Goal: Use online tool/utility: Utilize a website feature to perform a specific function

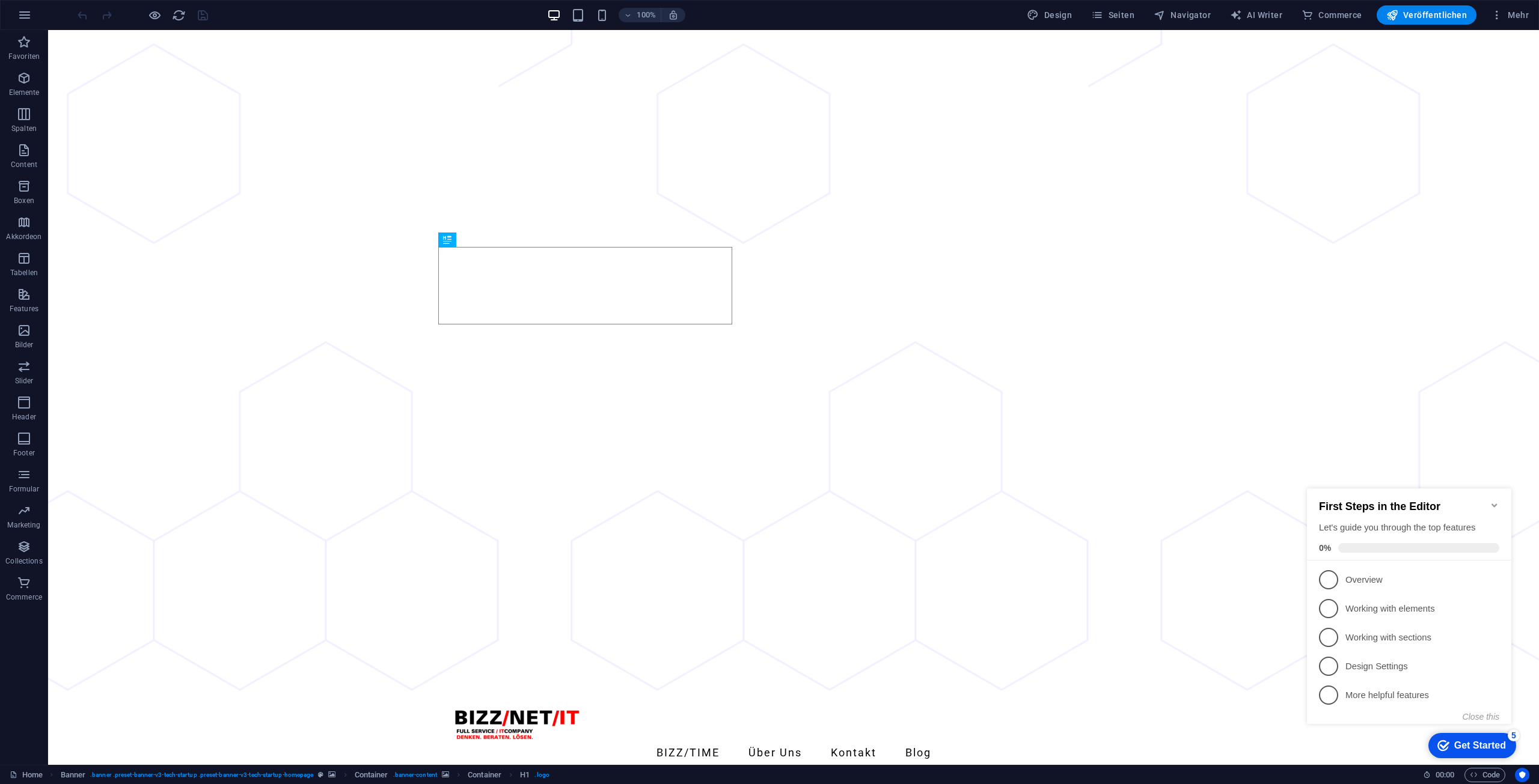
click at [1259, 13] on span "AI Writer" at bounding box center [1256, 15] width 53 height 12
select select "English"
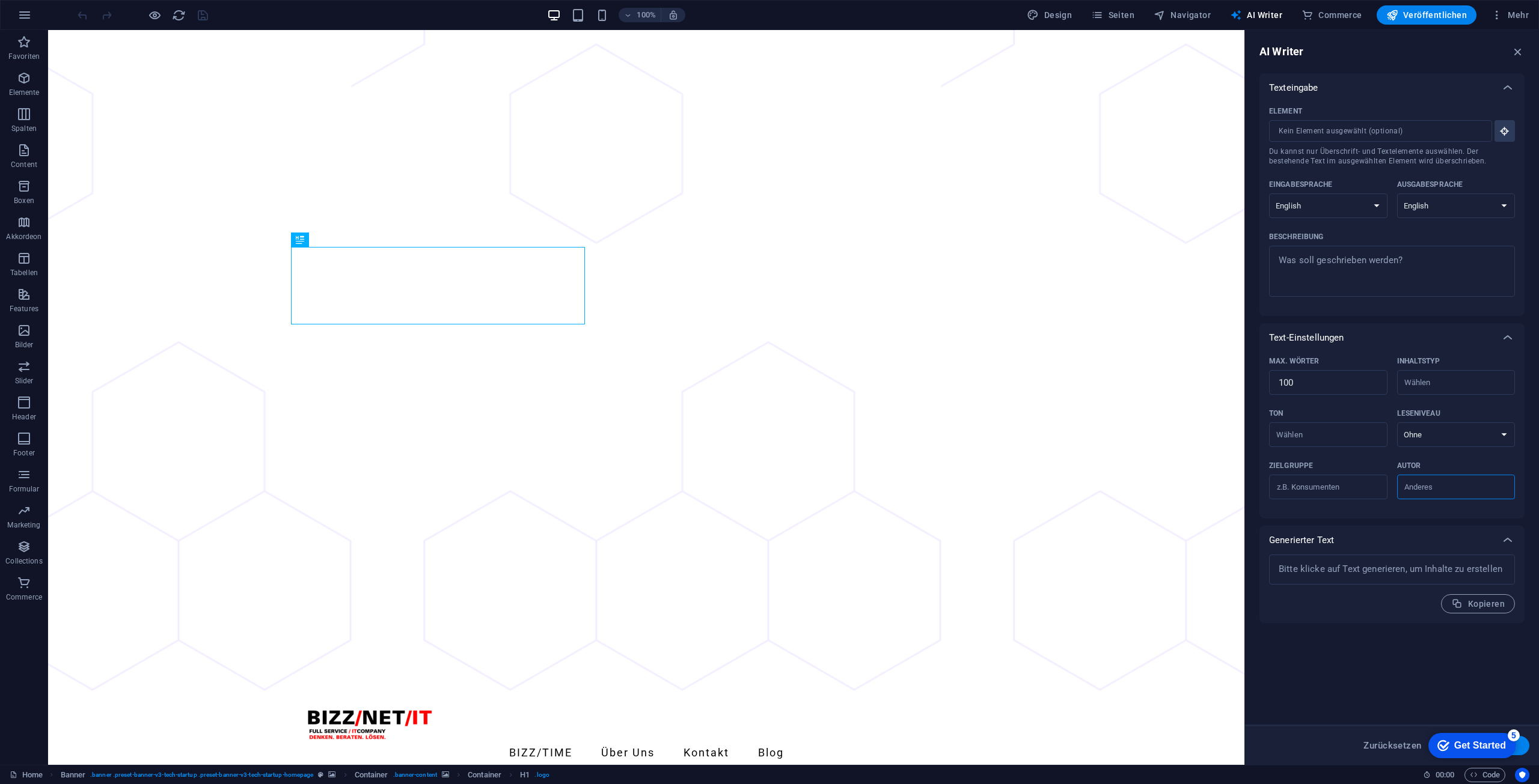
click at [1350, 132] on input "Element ​ Du kannst nur Überschrift- und Textelemente auswählen. Der bestehende…" at bounding box center [1376, 131] width 214 height 22
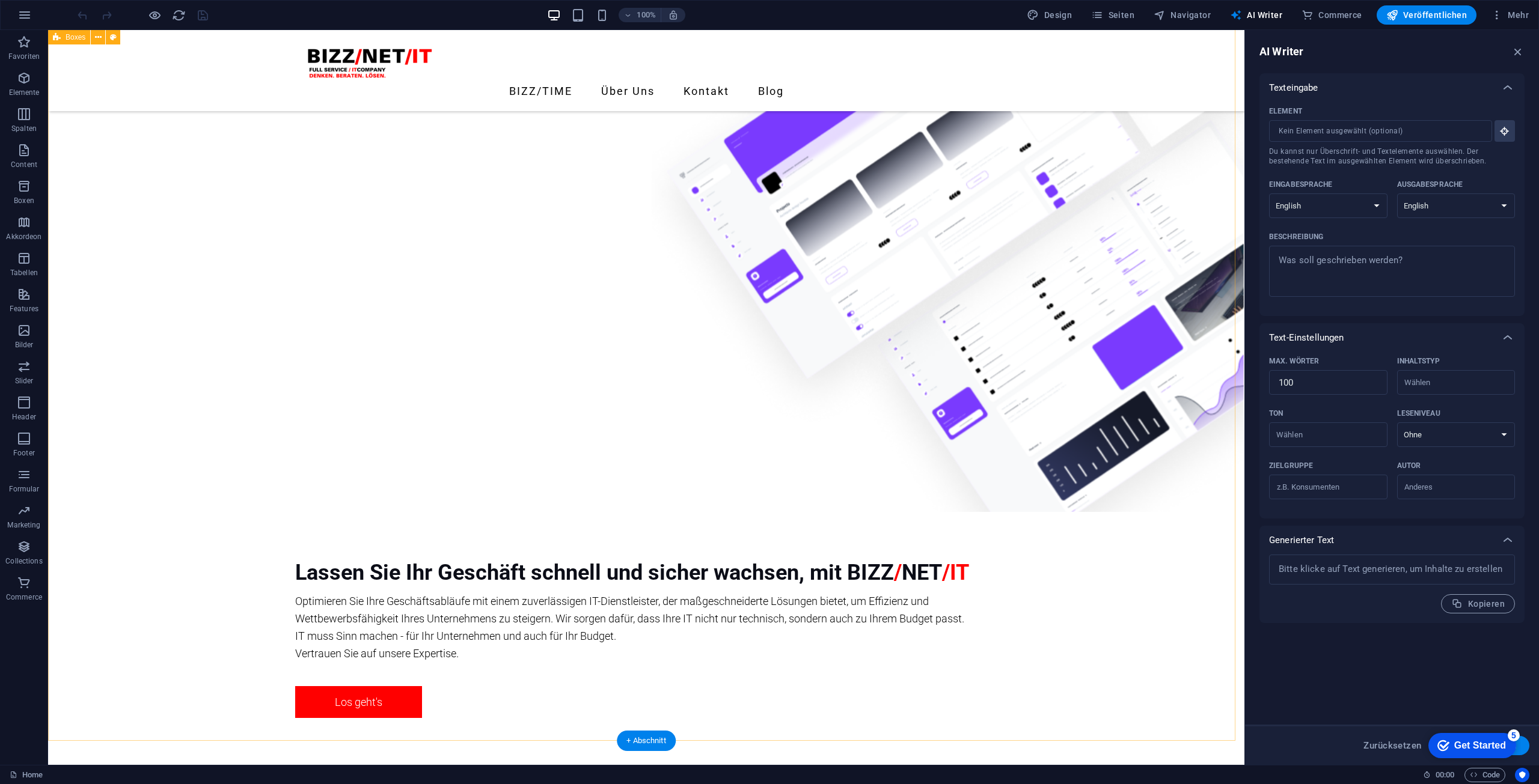
scroll to position [781, 0]
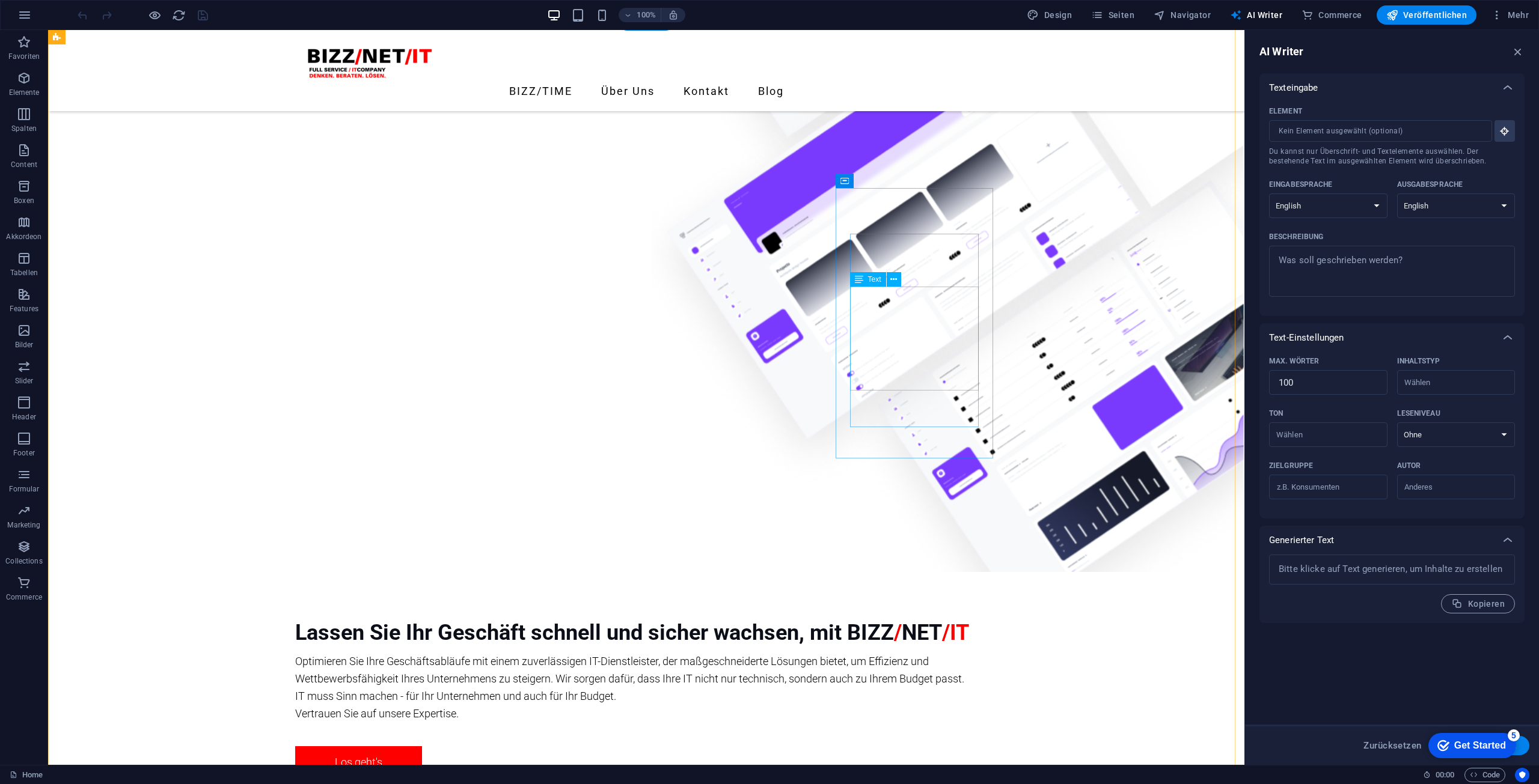
click at [898, 184] on icon at bounding box center [896, 181] width 6 height 13
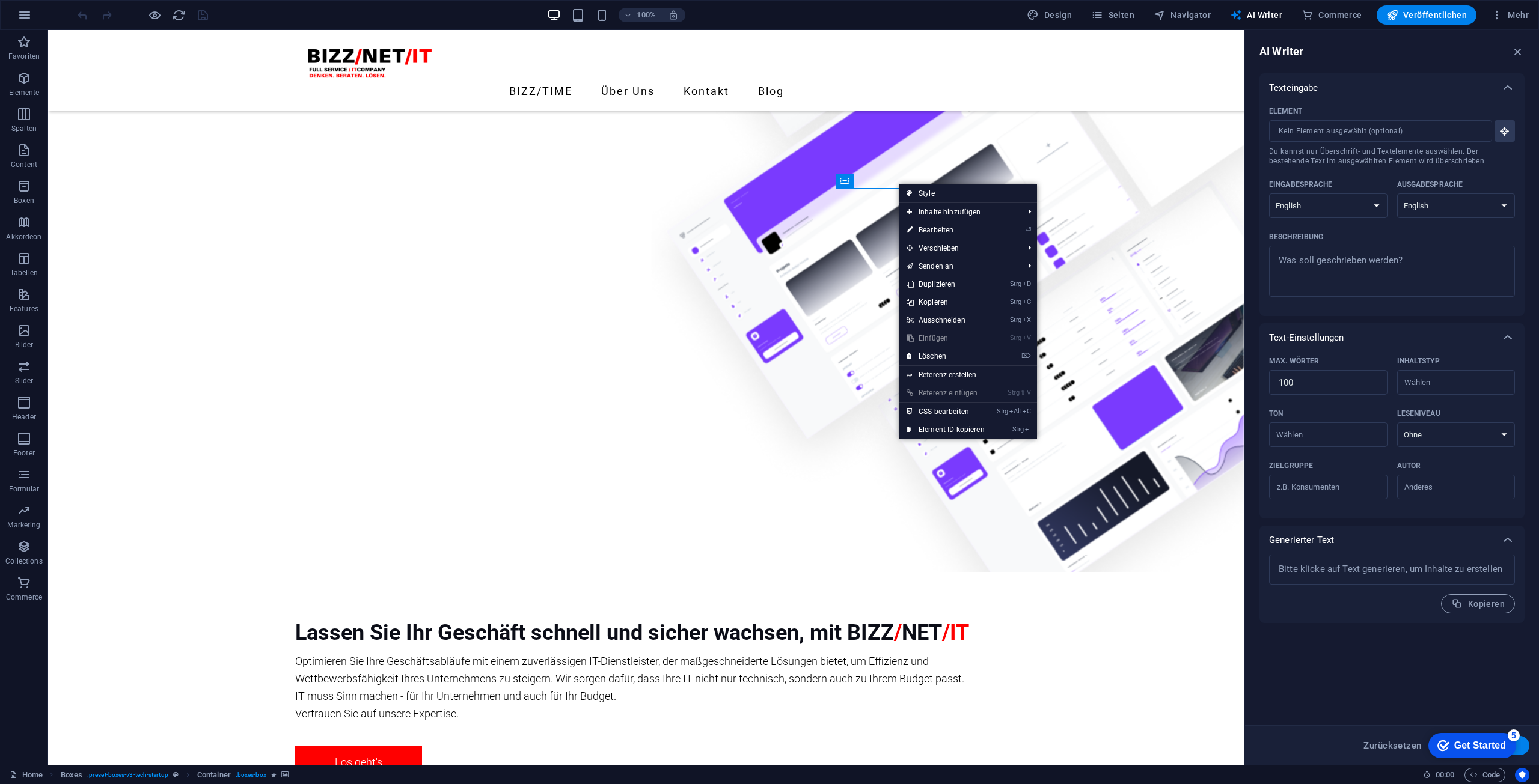
click at [940, 232] on link "⏎ Bearbeiten" at bounding box center [945, 231] width 93 height 18
